Goal: Task Accomplishment & Management: Use online tool/utility

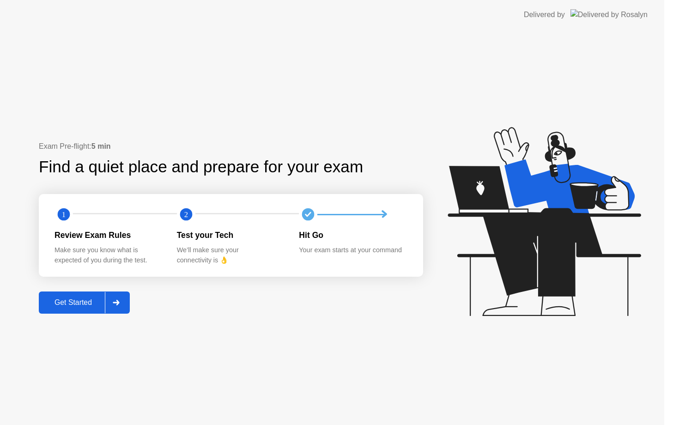
click at [572, 253] on icon at bounding box center [544, 221] width 193 height 189
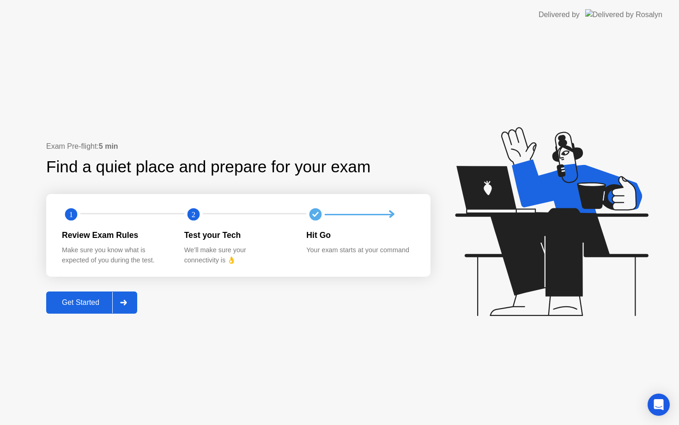
click at [91, 302] on div "Get Started" at bounding box center [80, 303] width 63 height 8
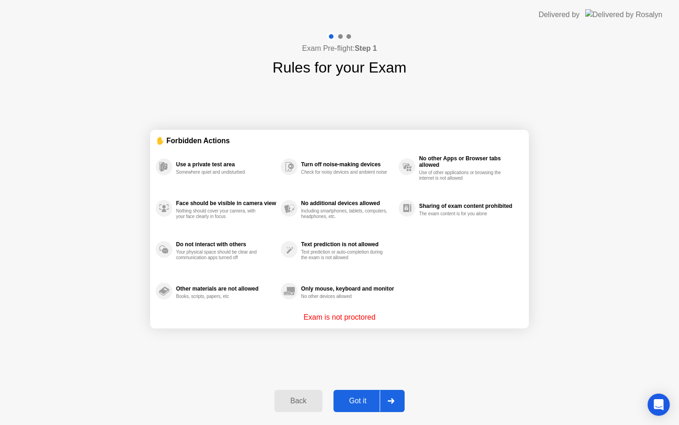
click at [349, 402] on div "Got it" at bounding box center [358, 401] width 43 height 8
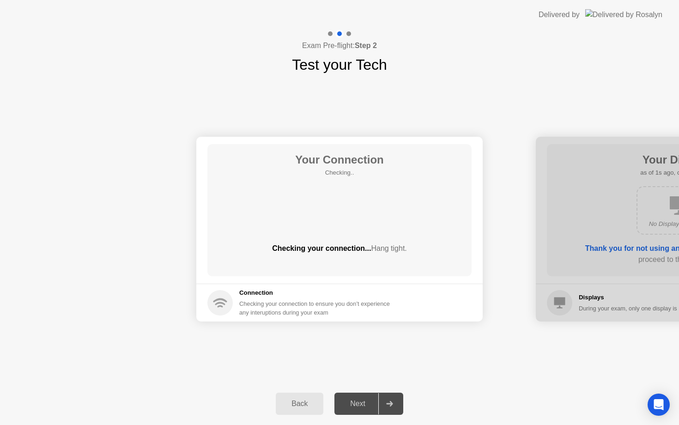
click at [388, 402] on icon at bounding box center [389, 404] width 7 height 6
click at [362, 405] on div "Next" at bounding box center [357, 404] width 41 height 8
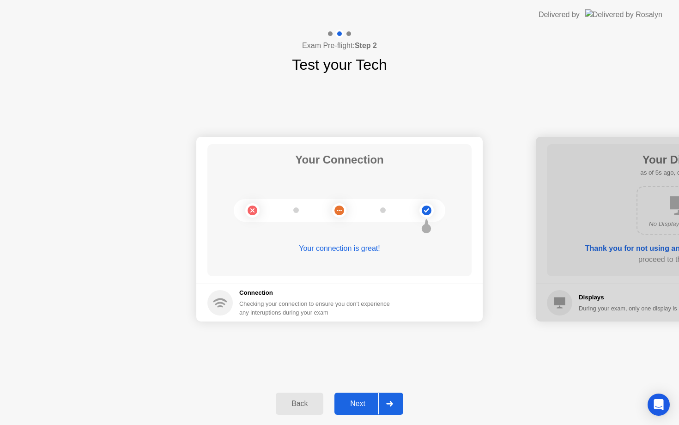
click at [358, 407] on div "Next" at bounding box center [357, 404] width 41 height 8
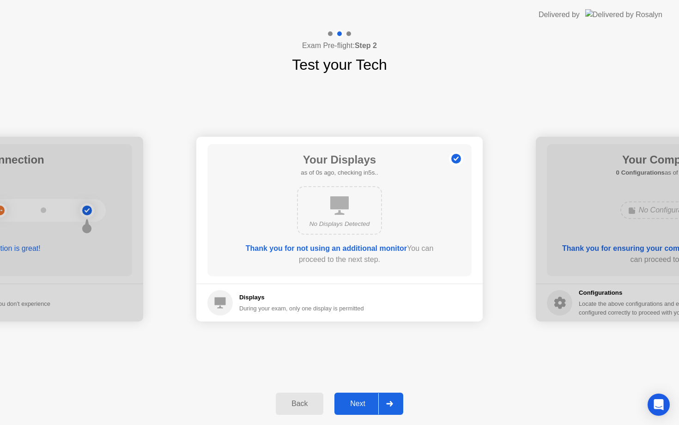
click at [358, 407] on div "Next" at bounding box center [357, 404] width 41 height 8
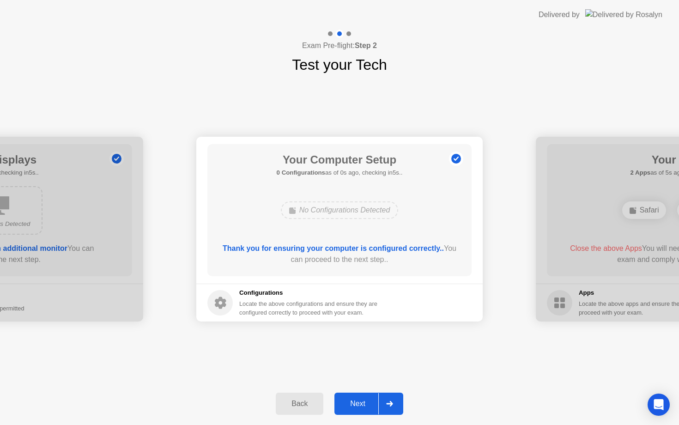
click at [358, 407] on div "Next" at bounding box center [357, 404] width 41 height 8
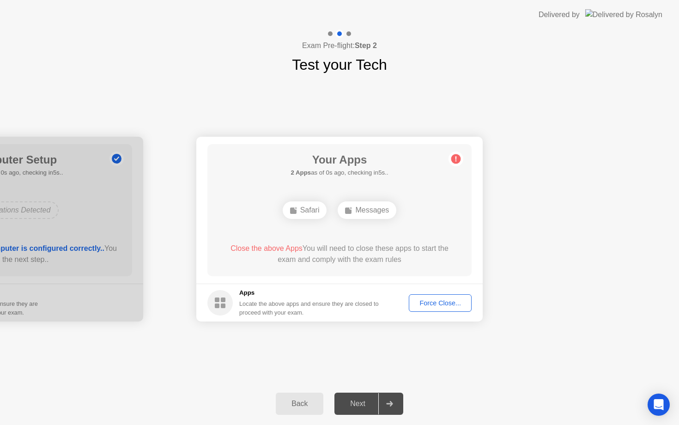
click at [358, 407] on div "Next" at bounding box center [357, 404] width 41 height 8
click at [432, 301] on div "Force Close..." at bounding box center [440, 303] width 56 height 7
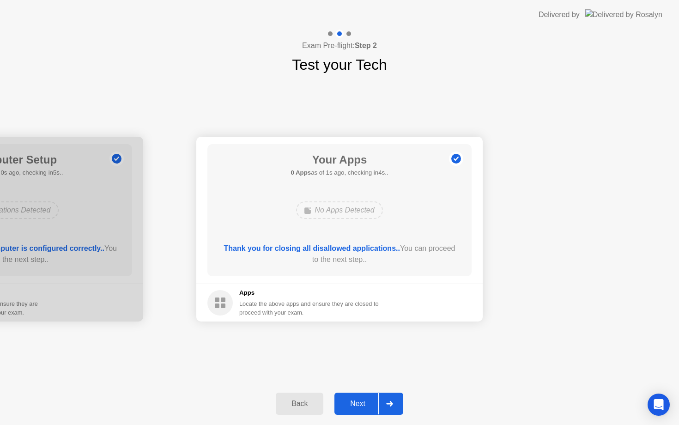
click at [369, 403] on div "Next" at bounding box center [357, 404] width 41 height 8
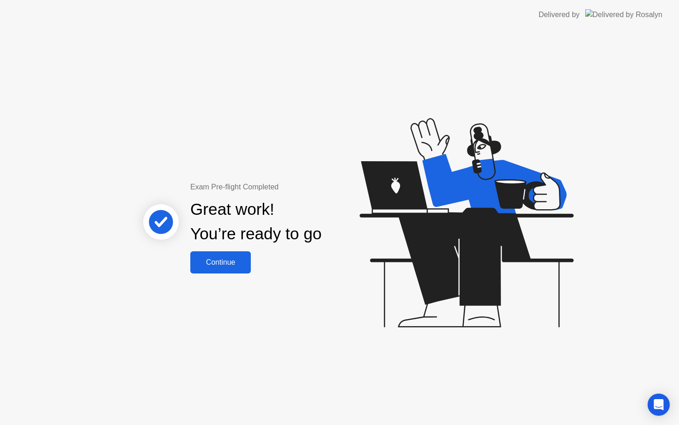
click at [236, 267] on div "Continue" at bounding box center [220, 262] width 55 height 8
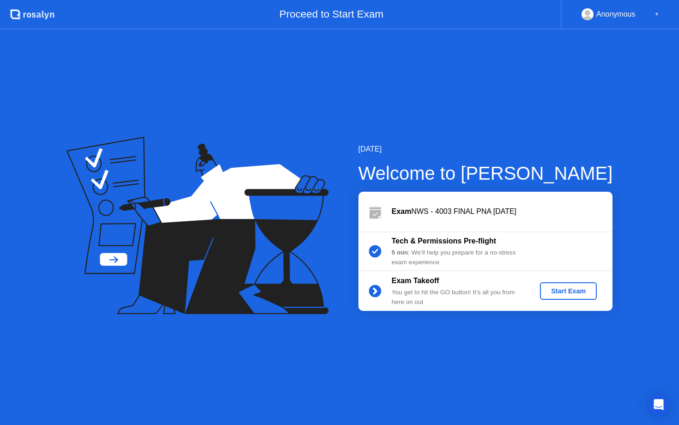
click at [587, 291] on div "Start Exam" at bounding box center [568, 291] width 49 height 7
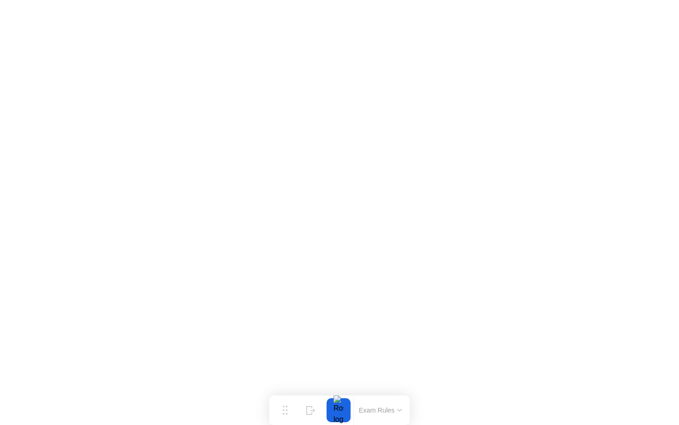
click at [387, 414] on button "Exam Rules" at bounding box center [380, 410] width 49 height 8
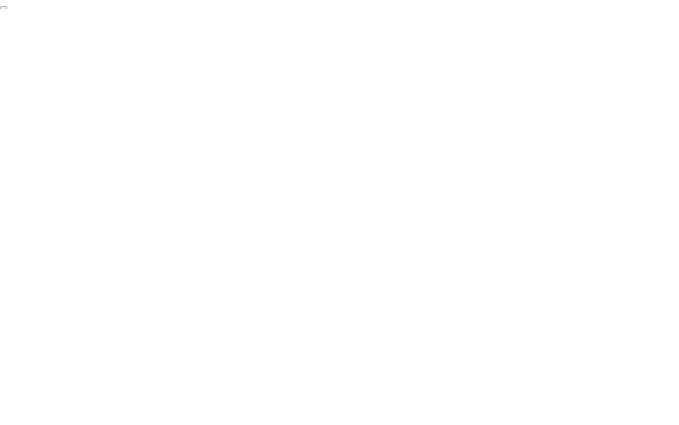
click div "End Proctoring Session"
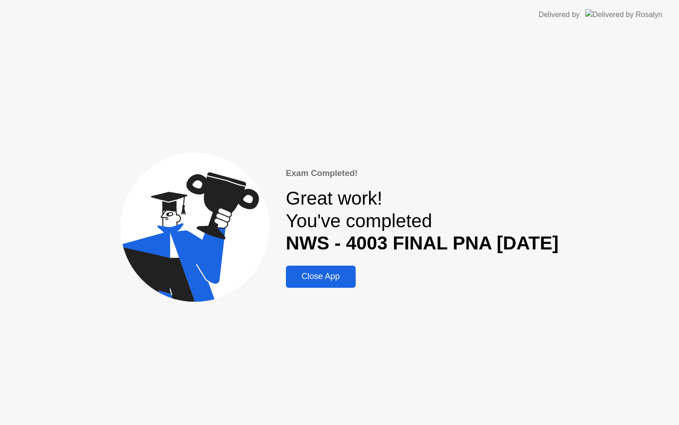
click at [317, 267] on button "Close App" at bounding box center [321, 277] width 70 height 22
